Goal: Task Accomplishment & Management: Use online tool/utility

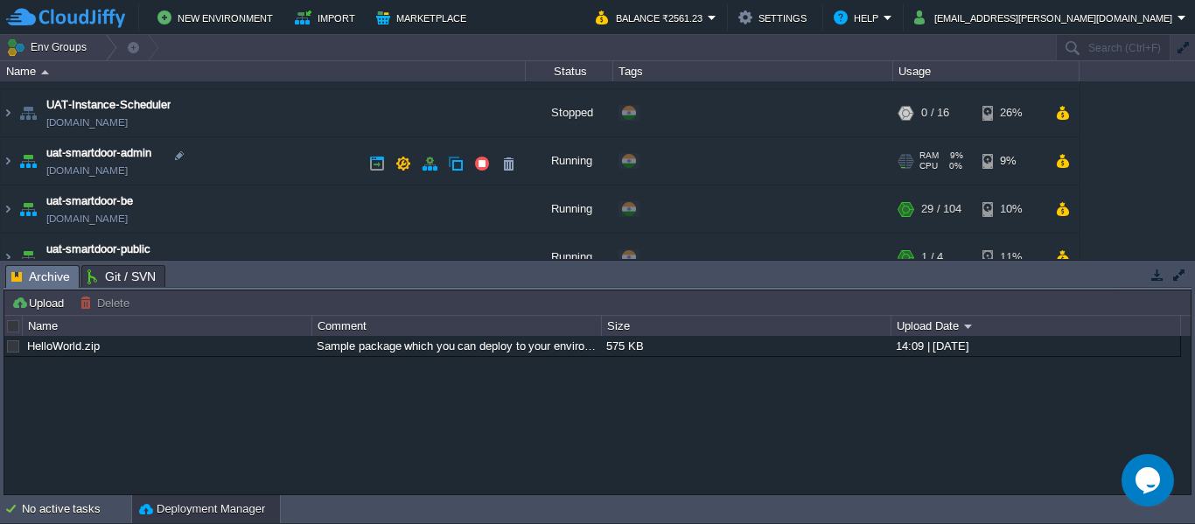
scroll to position [183, 0]
click at [6, 160] on img at bounding box center [8, 162] width 14 height 47
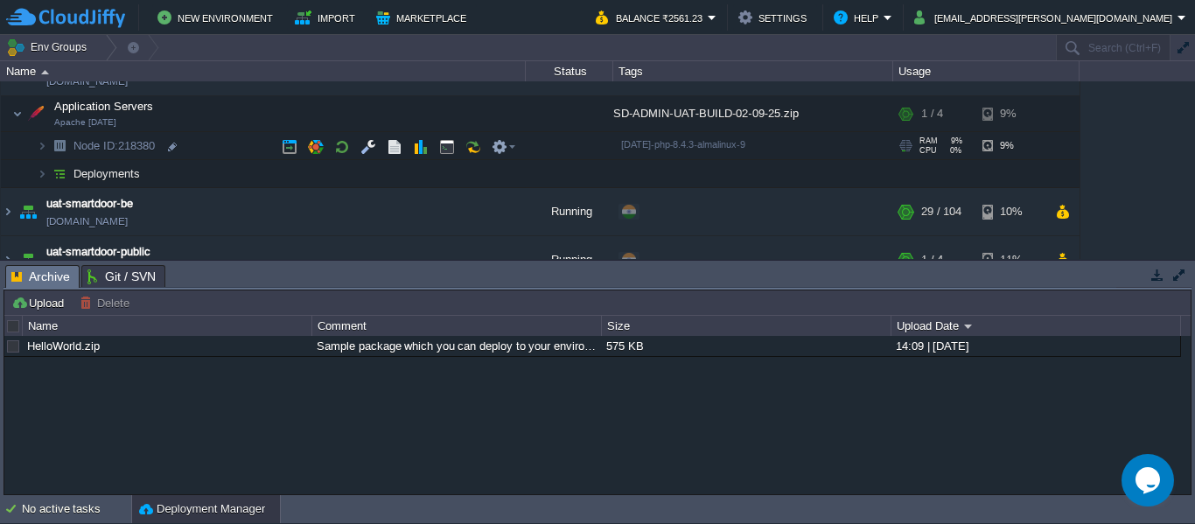
scroll to position [273, 0]
click at [45, 176] on img at bounding box center [42, 174] width 10 height 27
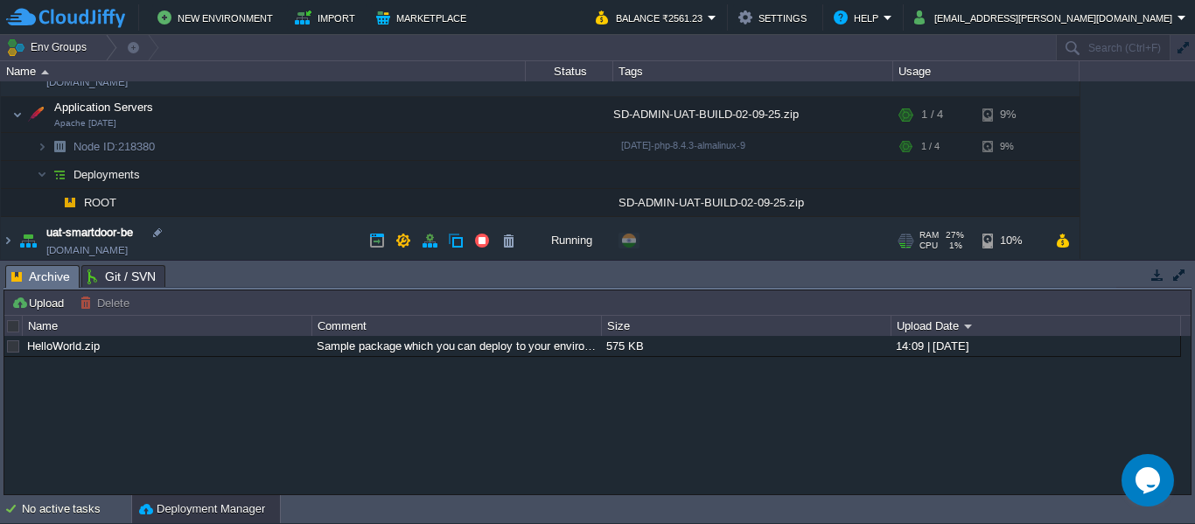
scroll to position [327, 0]
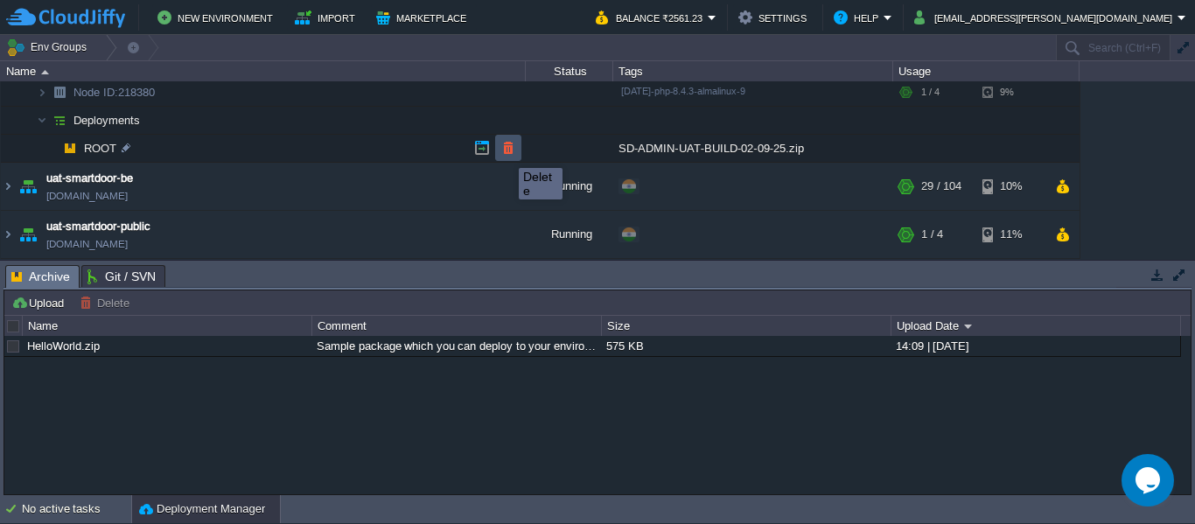
click at [505, 152] on button "button" at bounding box center [508, 148] width 16 height 16
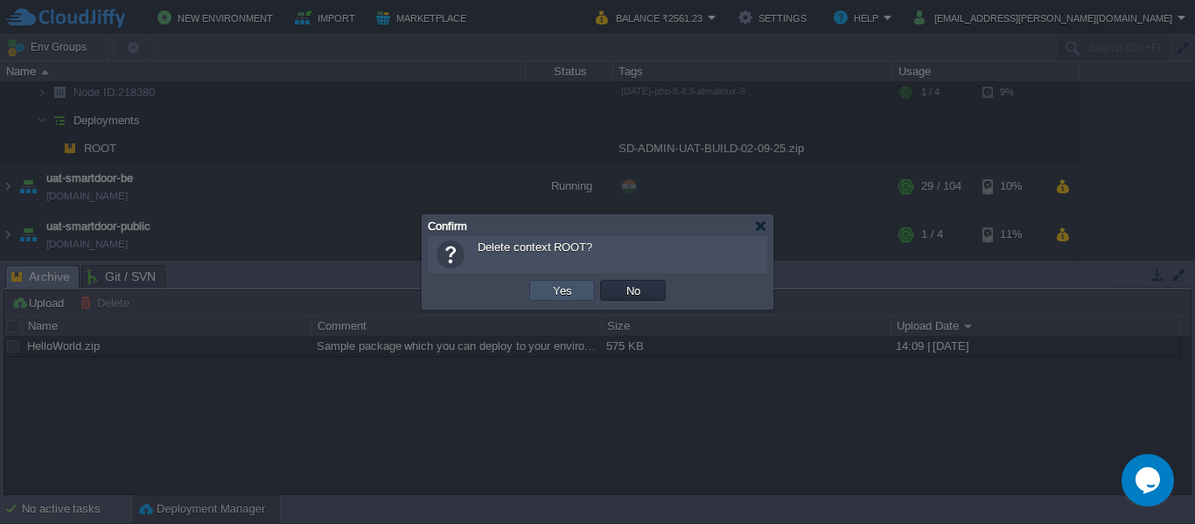
click at [563, 290] on button "Yes" at bounding box center [562, 290] width 30 height 16
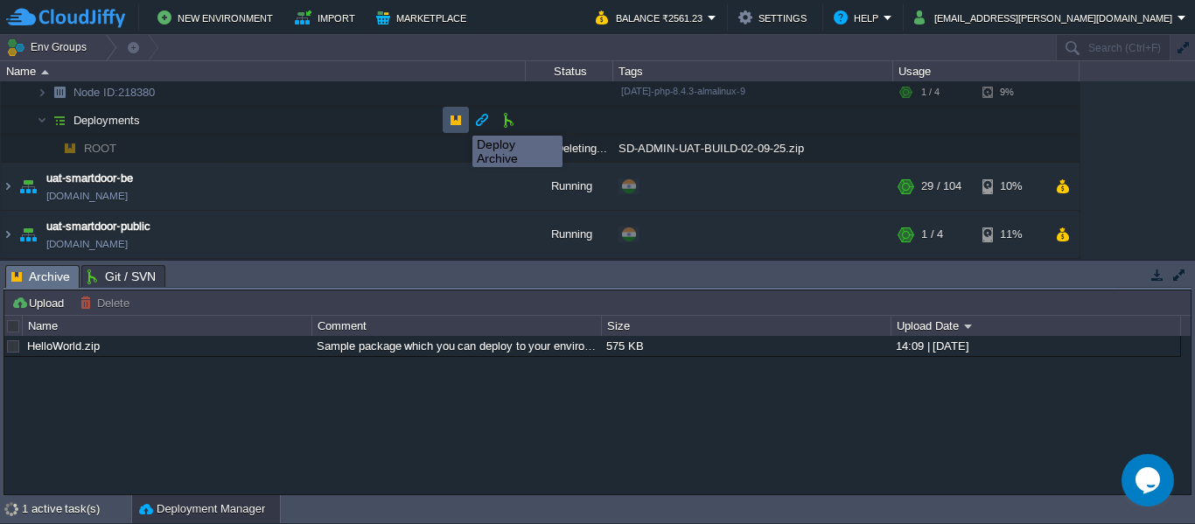
click at [459, 120] on button "button" at bounding box center [456, 120] width 16 height 16
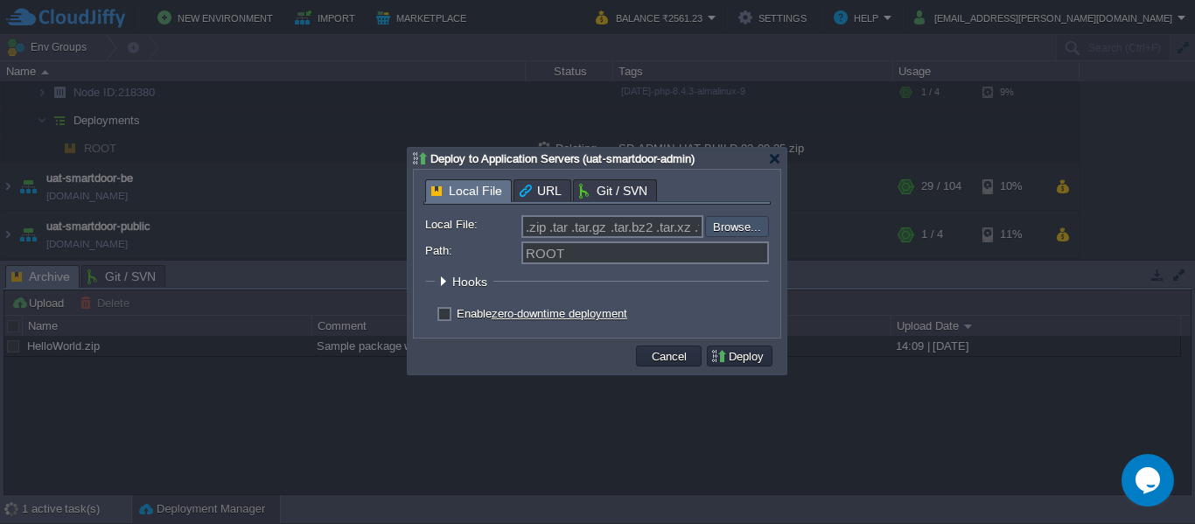
click at [742, 230] on input "file" at bounding box center [657, 226] width 221 height 21
type input "C:\fakepath\SD-ADMIN-UAT-BUILD-03-09--25.zip"
type input "SD-ADMIN-UAT-BUILD-03-09--25.zip"
click at [732, 352] on button "Deploy" at bounding box center [739, 356] width 59 height 16
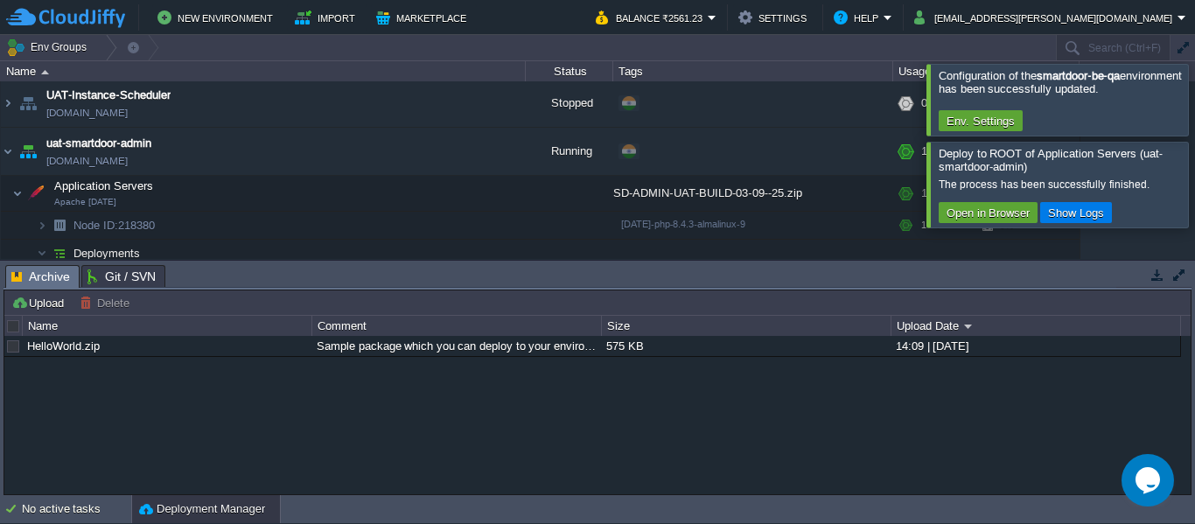
scroll to position [229, 0]
